Goal: Task Accomplishment & Management: Manage account settings

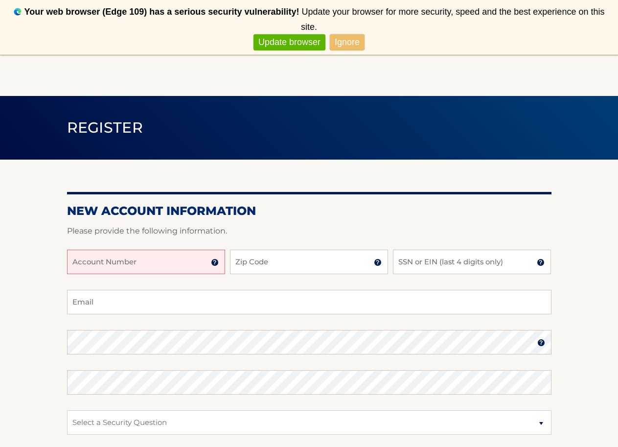
click at [341, 34] on link "Ignore" at bounding box center [347, 42] width 35 height 16
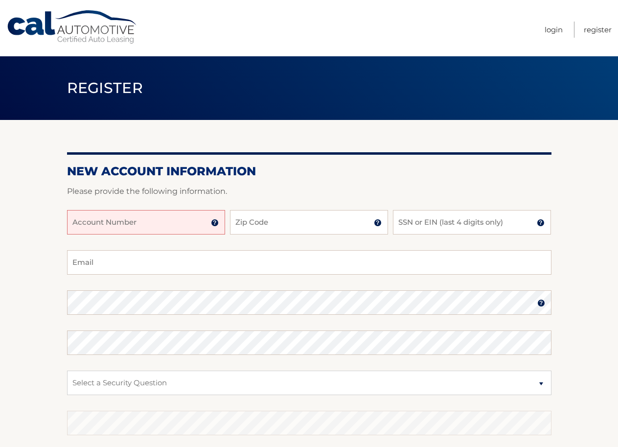
click at [13, 199] on section "New Account Information Please provide the following information. Account Numbe…" at bounding box center [309, 311] width 618 height 382
click at [71, 220] on input "Account Number" at bounding box center [146, 222] width 158 height 24
type input "44455699648"
click at [272, 219] on input "Zip Code" at bounding box center [309, 222] width 158 height 24
type input "16105"
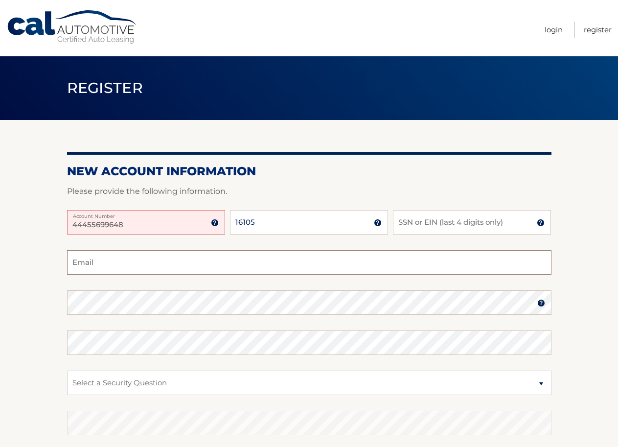
type input "bucco21@comcast.net"
click at [442, 220] on input "SSN or EIN (last 4 digits only)" at bounding box center [472, 222] width 158 height 24
type input "5618"
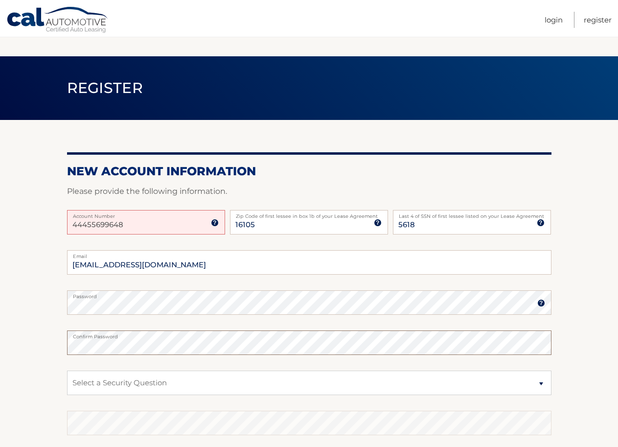
scroll to position [67, 0]
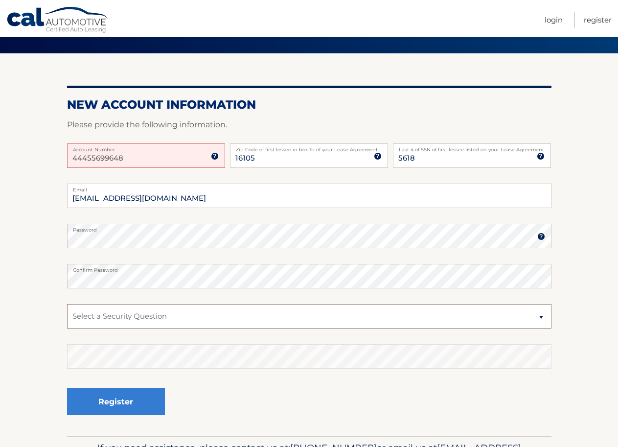
click at [90, 315] on select "Select a Security Question What was the name of your elementary school? What is…" at bounding box center [309, 316] width 485 height 24
select select "1"
click at [67, 304] on select "Select a Security Question What was the name of your elementary school? What is…" at bounding box center [309, 316] width 485 height 24
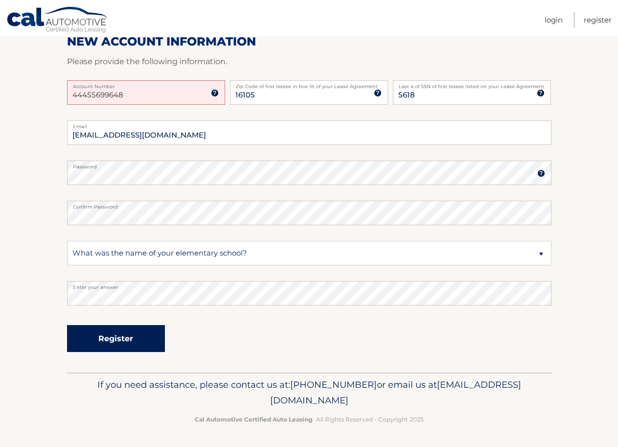
click at [118, 336] on button "Register" at bounding box center [116, 338] width 98 height 27
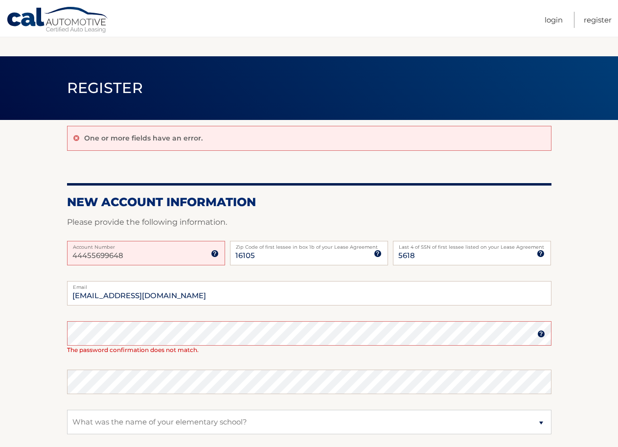
scroll to position [67, 0]
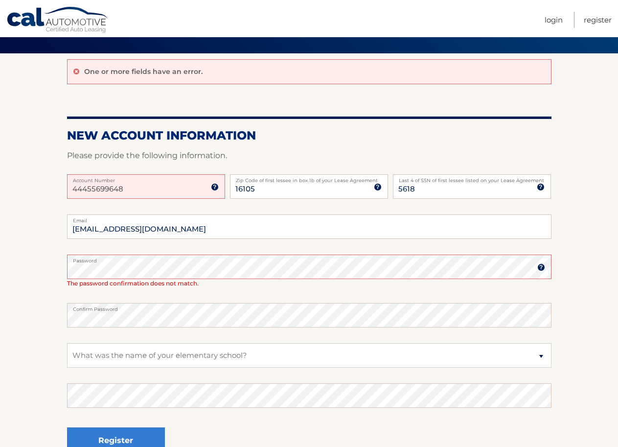
click at [35, 332] on section "One or more fields have an error. New Account Information Please provide the fo…" at bounding box center [309, 264] width 618 height 422
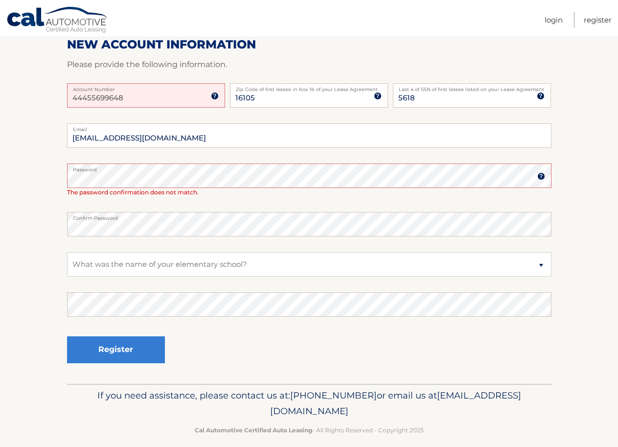
scroll to position [168, 0]
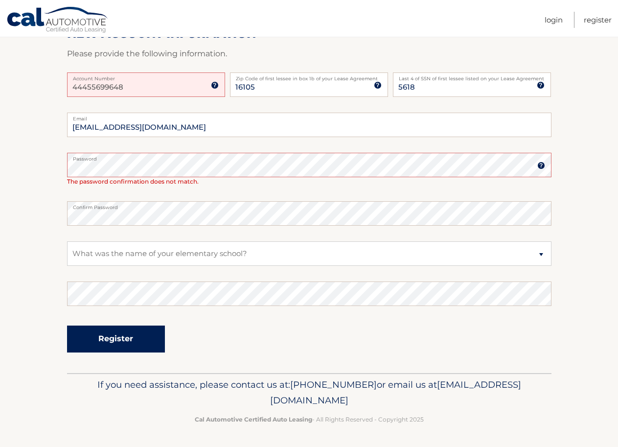
click at [106, 342] on button "Register" at bounding box center [116, 339] width 98 height 27
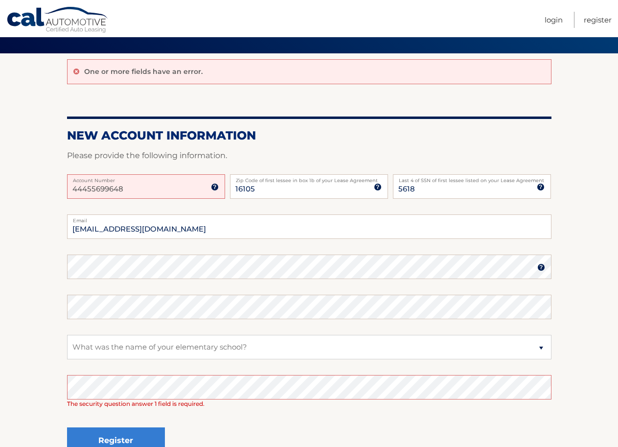
scroll to position [134, 0]
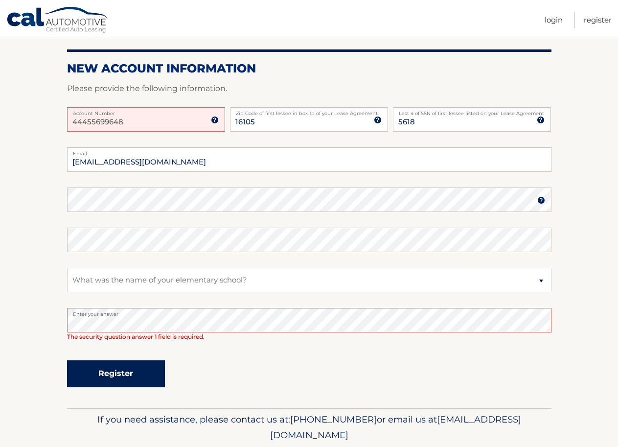
click at [109, 369] on button "Register" at bounding box center [116, 373] width 98 height 27
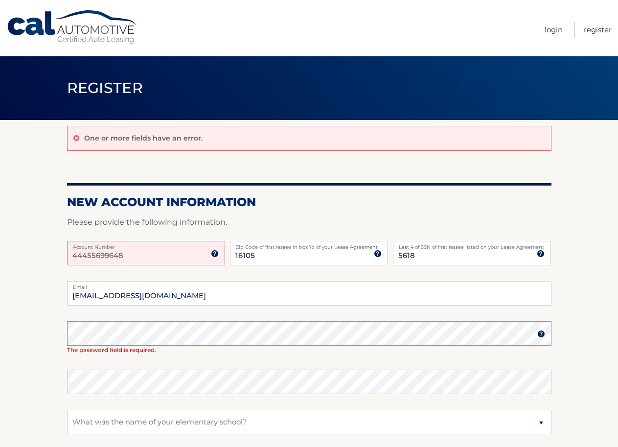
drag, startPoint x: 0, startPoint y: 0, endPoint x: 33, endPoint y: 355, distance: 356.5
click at [33, 355] on section "One or more fields have an error. New Account Information Please provide the fo…" at bounding box center [309, 331] width 618 height 422
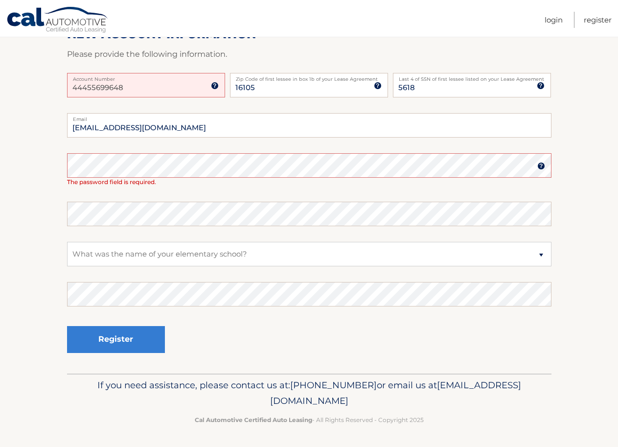
scroll to position [168, 0]
click at [592, 19] on link "Register" at bounding box center [598, 20] width 28 height 16
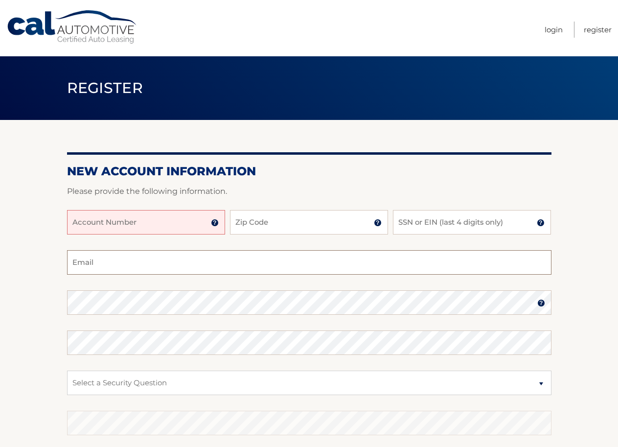
type input "44455699648"
click at [144, 223] on input "Account Number" at bounding box center [146, 222] width 158 height 24
drag, startPoint x: 167, startPoint y: 266, endPoint x: 27, endPoint y: 267, distance: 140.0
click at [24, 264] on section "New Account Information Please provide the following information. Account Numbe…" at bounding box center [309, 311] width 618 height 382
click at [122, 221] on input "Account Number" at bounding box center [146, 222] width 158 height 24
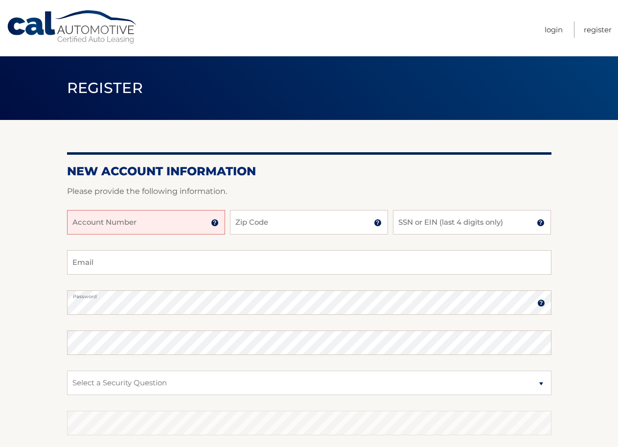
click at [96, 223] on input "Account Number" at bounding box center [146, 222] width 158 height 24
type input "44455996484"
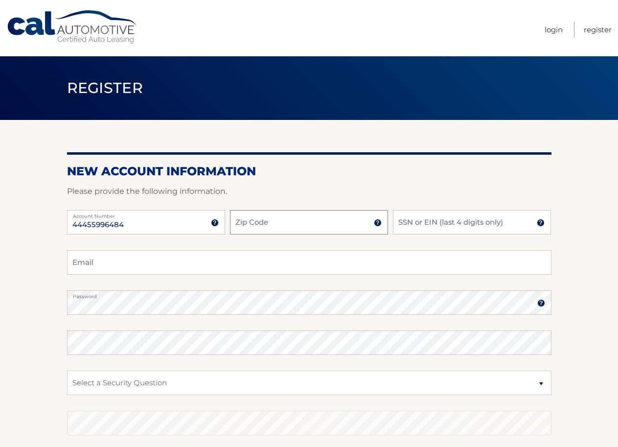
click at [272, 218] on input "Zip Code" at bounding box center [309, 222] width 158 height 24
type input "16105"
type input "bucco21@comcast.net"
click at [424, 221] on input "SSN or EIN (last 4 digits only)" at bounding box center [472, 222] width 158 height 24
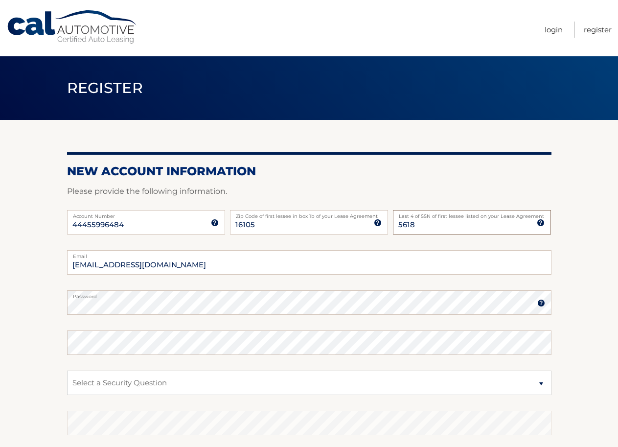
type input "5618"
click at [44, 299] on section "New Account Information Please provide the following information. 44455996484 A…" at bounding box center [309, 311] width 618 height 382
click at [22, 294] on section "New Account Information Please provide the following information. 44455996484 A…" at bounding box center [309, 311] width 618 height 382
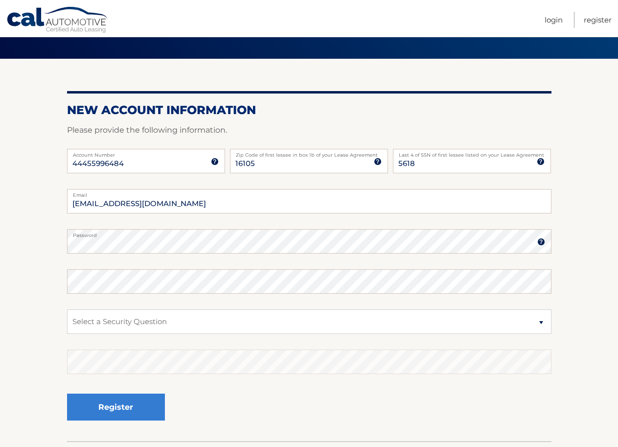
scroll to position [67, 0]
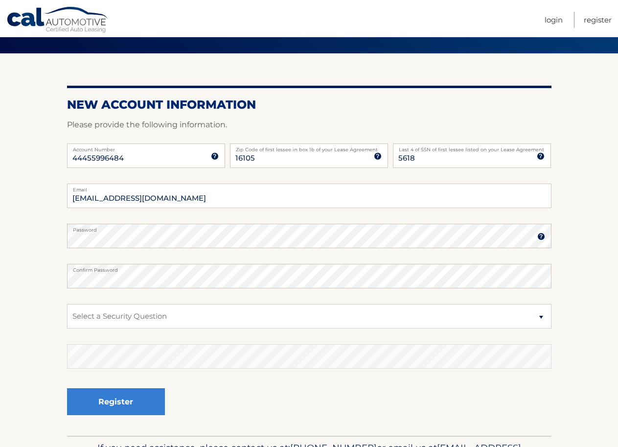
click at [24, 280] on section "New Account Information Please provide the following information. 44455996484 A…" at bounding box center [309, 244] width 618 height 382
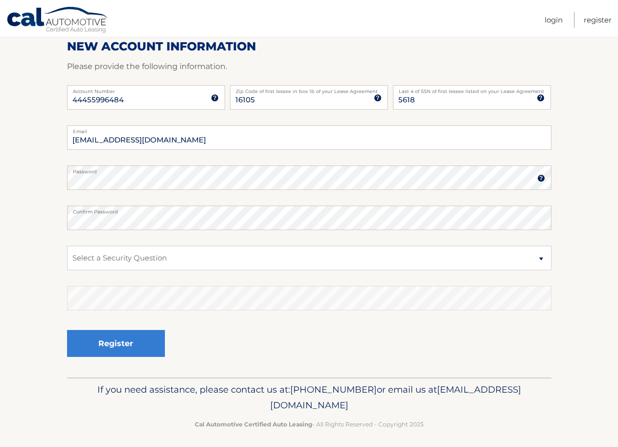
scroll to position [130, 0]
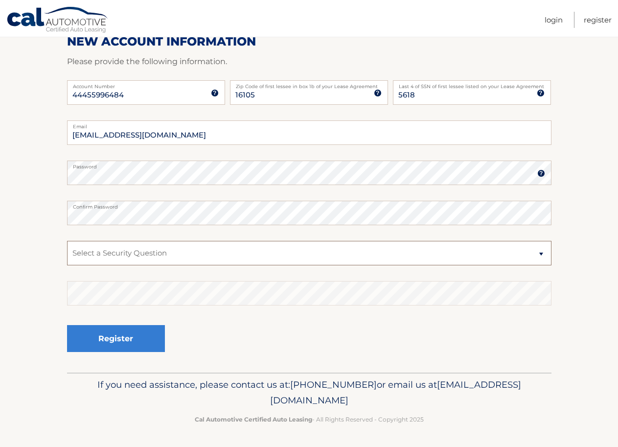
click at [77, 251] on select "Select a Security Question What was the name of your elementary school? What is…" at bounding box center [309, 253] width 485 height 24
select select "1"
click at [67, 241] on select "Select a Security Question What was the name of your elementary school? What is…" at bounding box center [309, 253] width 485 height 24
click at [149, 251] on select "Select a Security Question What was the name of your elementary school? What is…" at bounding box center [309, 253] width 485 height 24
click at [108, 252] on select "Select a Security Question What was the name of your elementary school? What is…" at bounding box center [309, 253] width 485 height 24
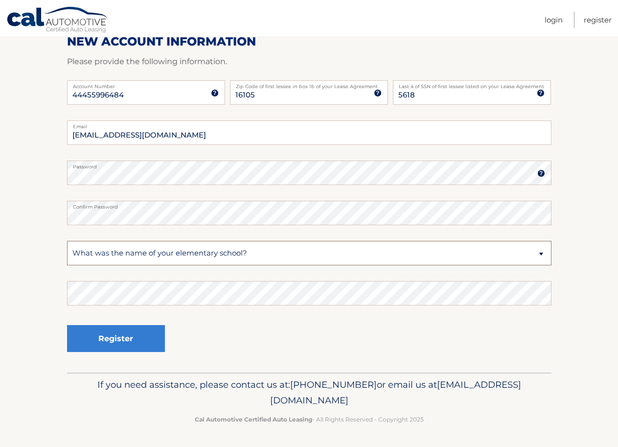
click at [81, 257] on select "Select a Security Question What was the name of your elementary school? What is…" at bounding box center [309, 253] width 485 height 24
click at [67, 241] on select "Select a Security Question What was the name of your elementary school? What is…" at bounding box center [309, 253] width 485 height 24
click at [113, 333] on button "Register" at bounding box center [116, 338] width 98 height 27
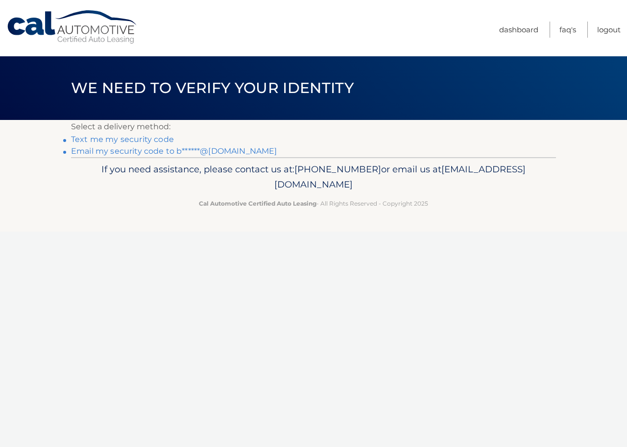
click at [84, 152] on link "Email my security code to b******@[DOMAIN_NAME]" at bounding box center [174, 150] width 206 height 9
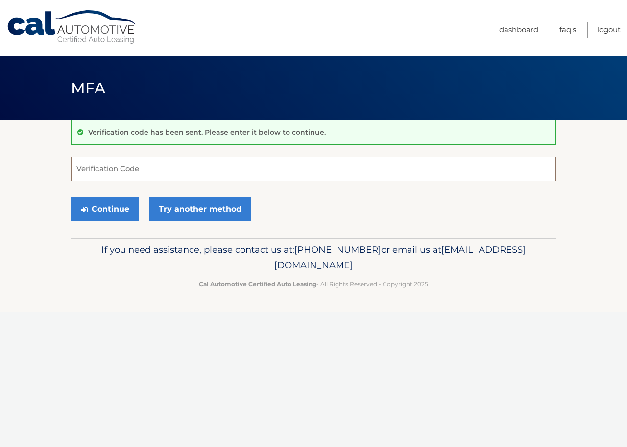
click at [96, 171] on input "Verification Code" at bounding box center [313, 169] width 485 height 24
type input "619647"
drag, startPoint x: 96, startPoint y: 261, endPoint x: 87, endPoint y: 258, distance: 9.9
click at [87, 258] on p "If you need assistance, please contact us at: 609-807-3200 or email us at Custo…" at bounding box center [313, 257] width 472 height 31
click at [102, 207] on button "Continue" at bounding box center [105, 209] width 68 height 24
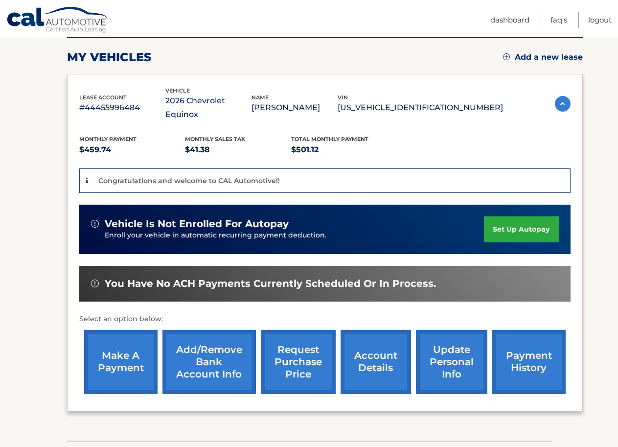
scroll to position [134, 0]
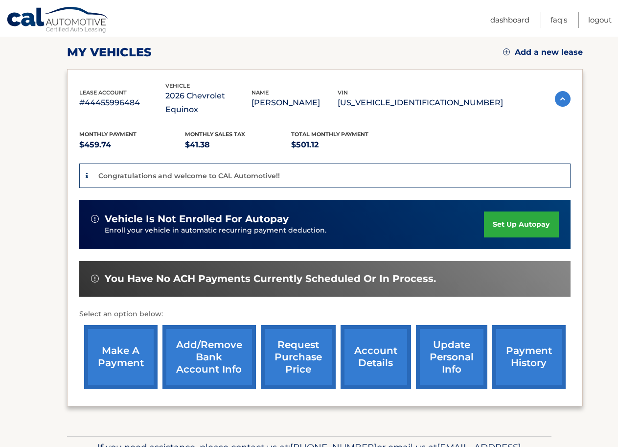
click at [511, 212] on link "set up autopay" at bounding box center [521, 225] width 74 height 26
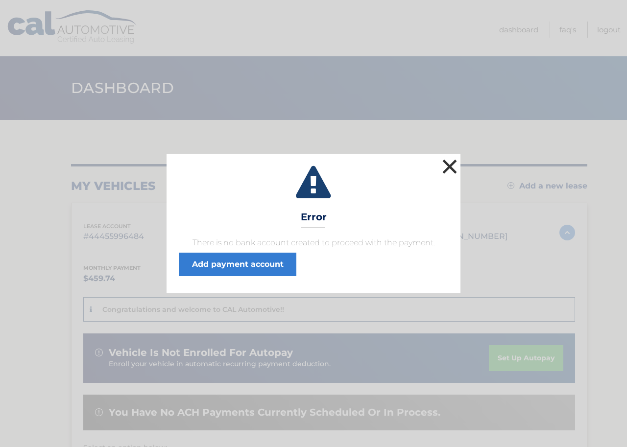
click at [447, 166] on button "×" at bounding box center [450, 167] width 20 height 20
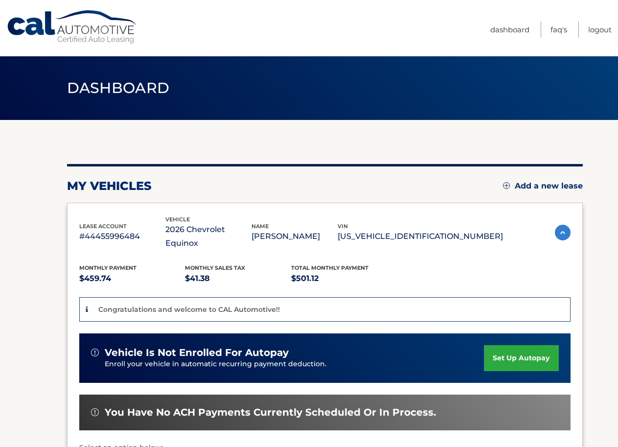
click at [521, 345] on link "set up autopay" at bounding box center [521, 358] width 74 height 26
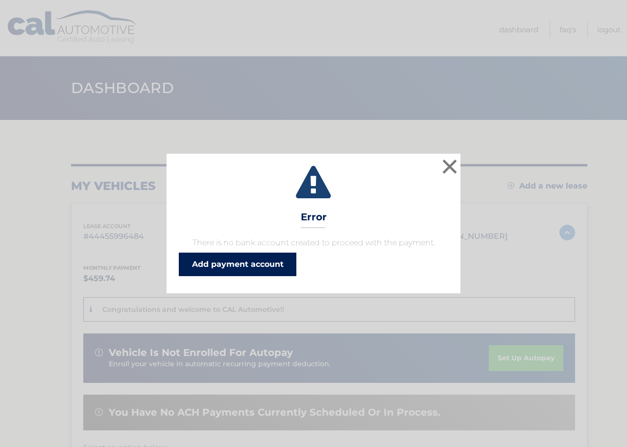
click at [227, 264] on link "Add payment account" at bounding box center [238, 265] width 118 height 24
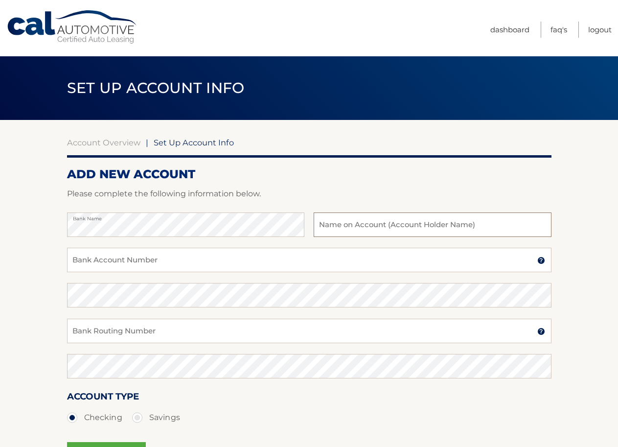
click at [344, 227] on input "text" at bounding box center [432, 224] width 237 height 24
type input "[PERSON_NAME]"
click at [149, 259] on input "Bank Account Number" at bounding box center [309, 260] width 485 height 24
click at [541, 260] on img at bounding box center [542, 261] width 8 height 8
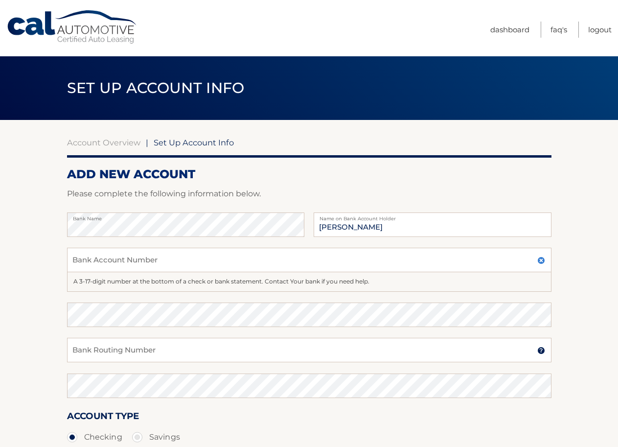
click at [542, 351] on img at bounding box center [542, 351] width 8 height 8
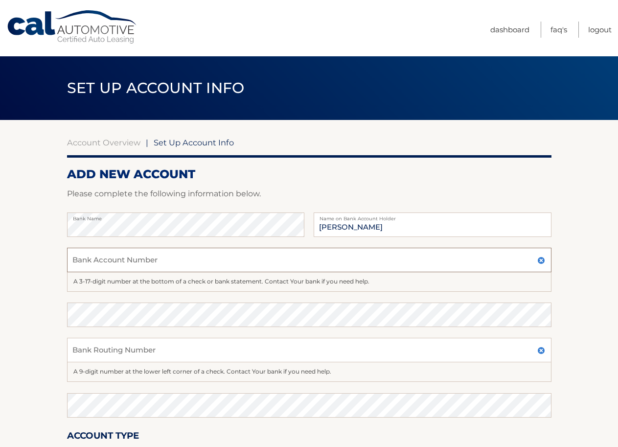
click at [83, 261] on input "Bank Account Number" at bounding box center [309, 260] width 485 height 24
type input "02059149839"
click at [90, 351] on input "Bank Routing Number" at bounding box center [309, 350] width 485 height 24
type input "04121032"
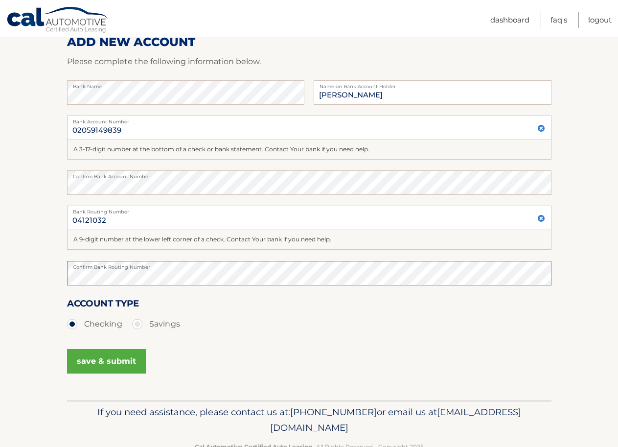
scroll to position [134, 0]
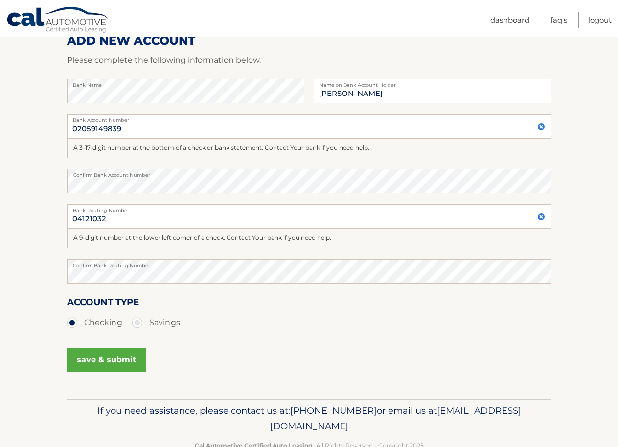
click at [94, 358] on button "save & submit" at bounding box center [106, 360] width 79 height 24
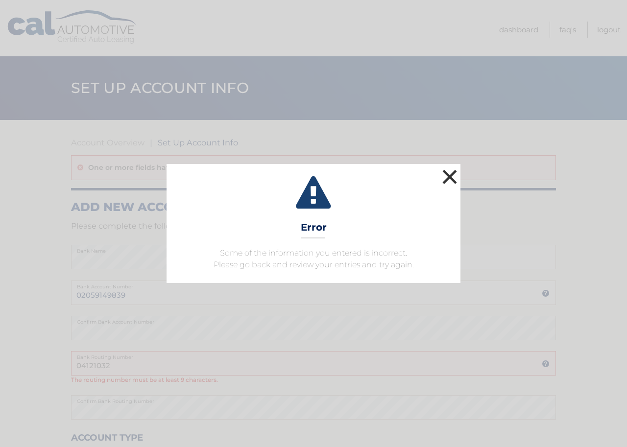
click at [451, 176] on button "×" at bounding box center [450, 177] width 20 height 20
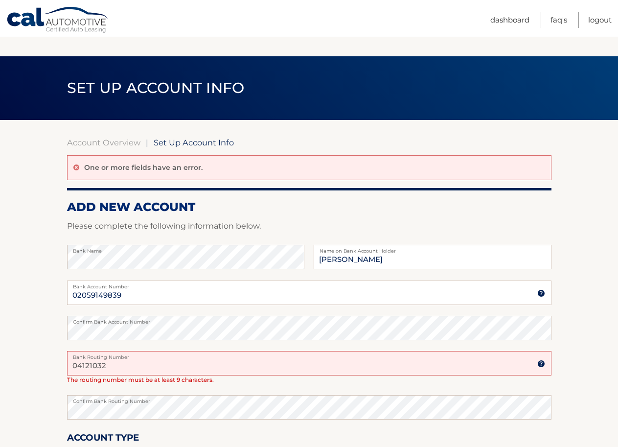
scroll to position [67, 0]
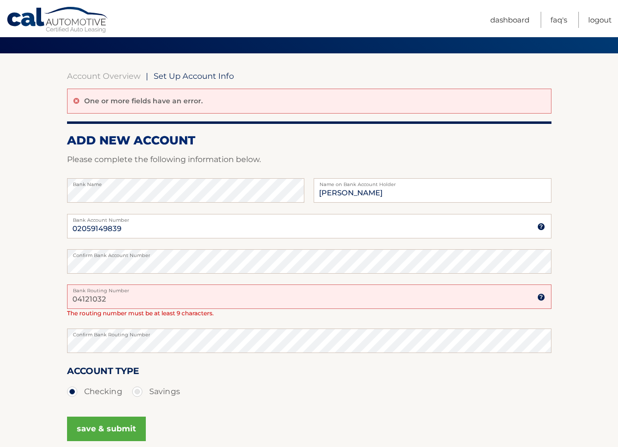
click at [94, 298] on input "04121032" at bounding box center [309, 296] width 485 height 24
type input "041215032"
click at [118, 427] on button "save & submit" at bounding box center [106, 429] width 79 height 24
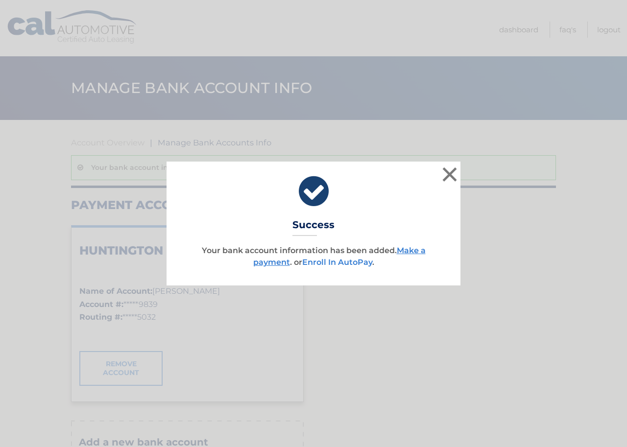
click at [325, 262] on link "Enroll In AutoPay" at bounding box center [337, 262] width 70 height 9
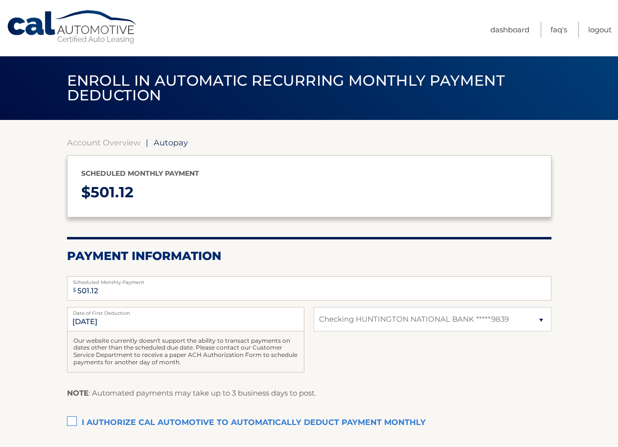
select select "MDM3MmI3YTgtODkyMi00MzAzLWIyNzgtY2VmOGJjYWQ0YjU2"
drag, startPoint x: 469, startPoint y: 346, endPoint x: 441, endPoint y: 363, distance: 33.0
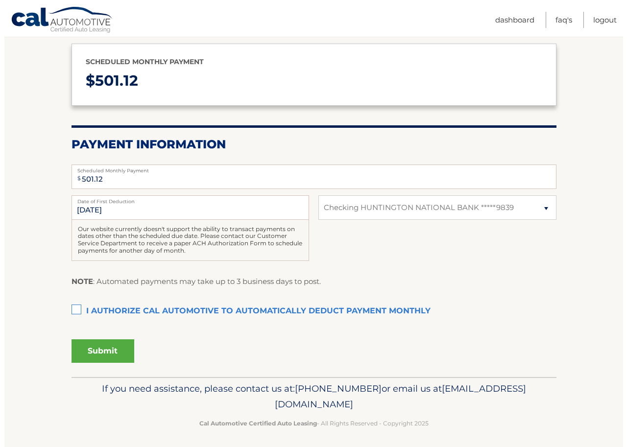
scroll to position [116, 0]
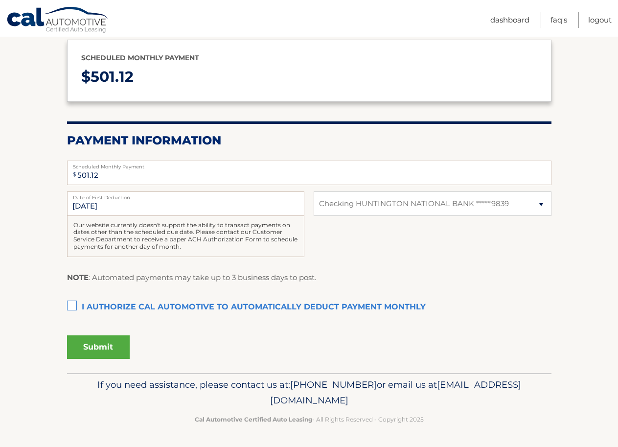
click at [73, 306] on label "I authorize cal automotive to automatically deduct payment monthly This checkbo…" at bounding box center [309, 308] width 485 height 20
click at [0, 0] on input "I authorize cal automotive to automatically deduct payment monthly This checkbo…" at bounding box center [0, 0] width 0 height 0
click at [103, 346] on button "Submit" at bounding box center [98, 347] width 63 height 24
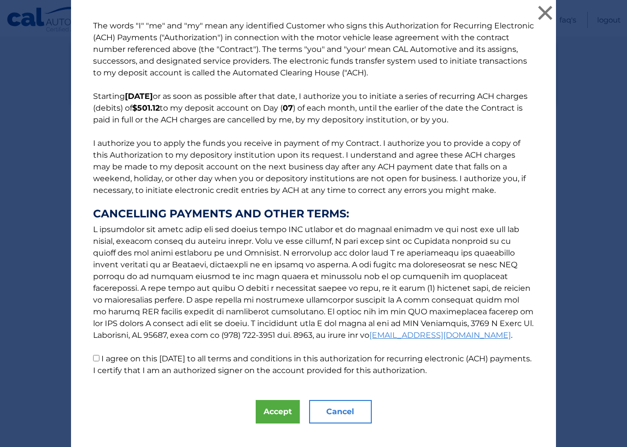
click at [93, 358] on input "I agree on this 09/02/2025 to all terms and conditions in this authorization fo…" at bounding box center [96, 358] width 6 height 6
checkbox input "true"
click at [269, 407] on button "Accept" at bounding box center [278, 412] width 44 height 24
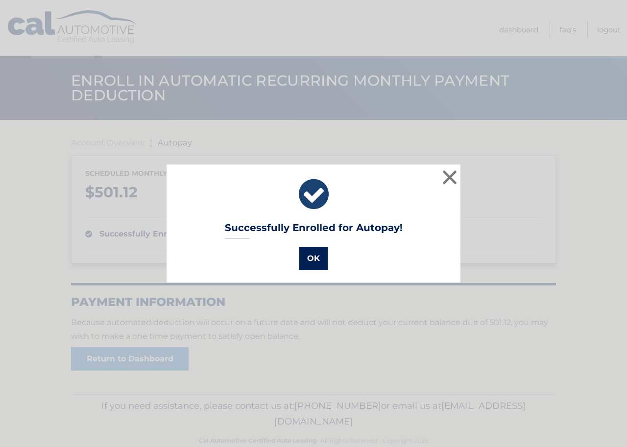
click at [311, 252] on button "OK" at bounding box center [313, 259] width 28 height 24
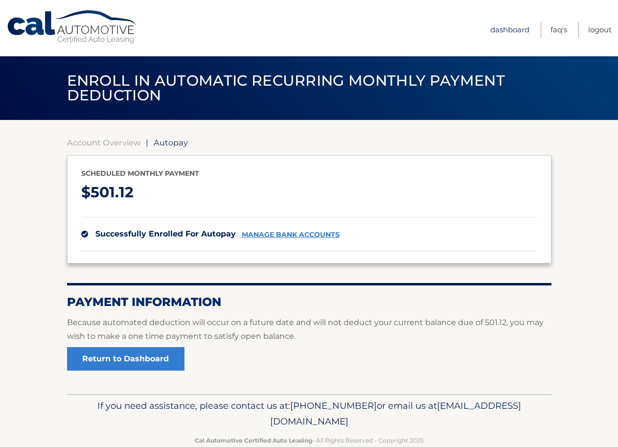
click at [510, 32] on link "Dashboard" at bounding box center [510, 30] width 39 height 16
